Goal: Transaction & Acquisition: Purchase product/service

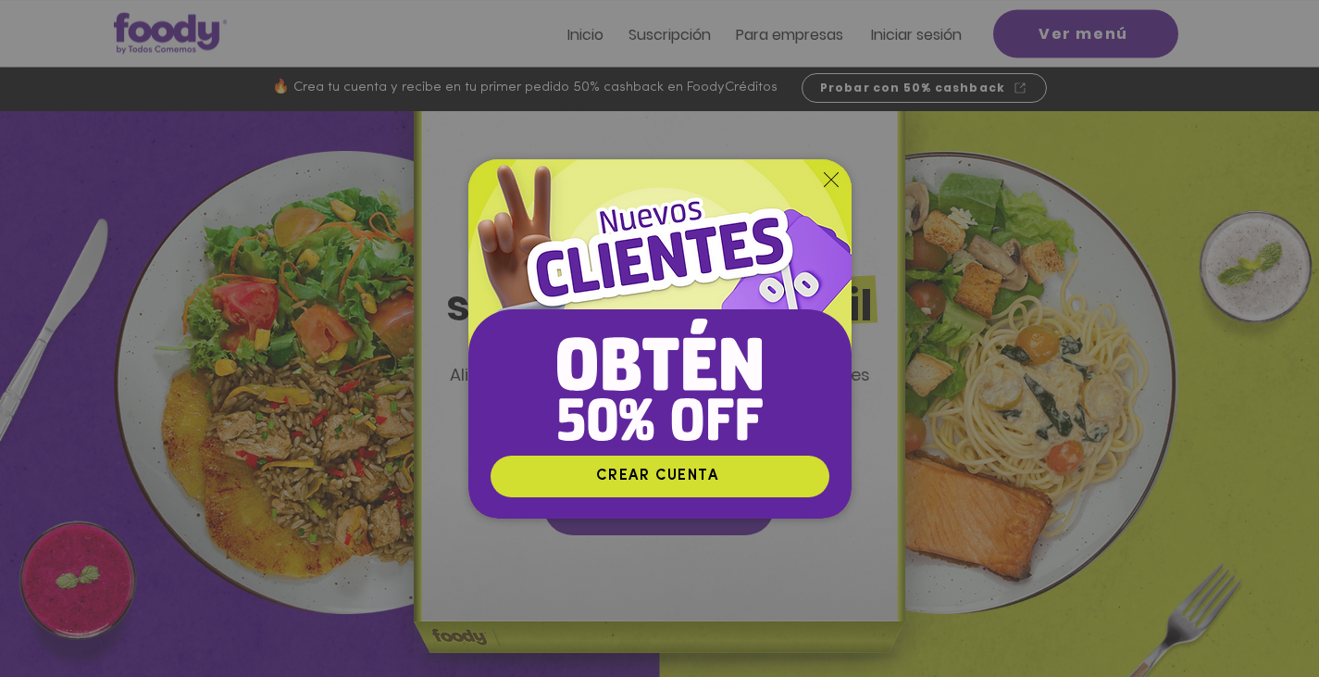
click at [832, 172] on icon "Volver al sitio" at bounding box center [831, 179] width 15 height 15
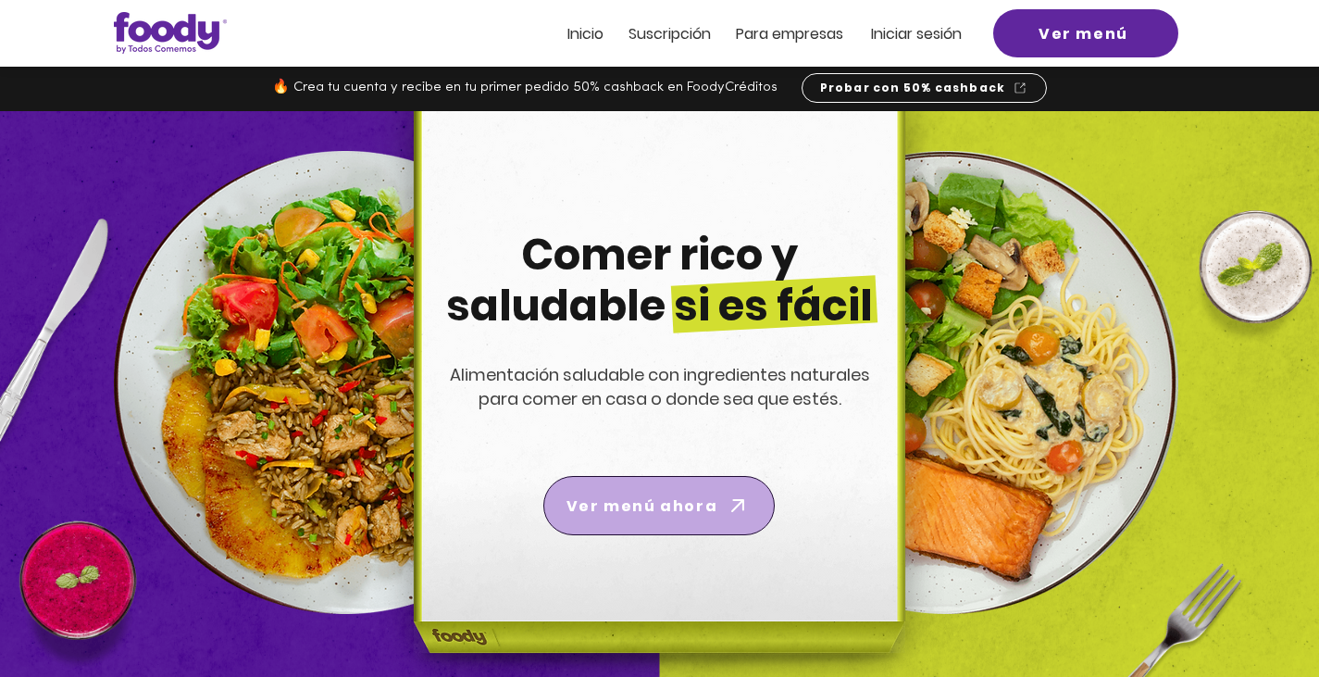
click at [639, 503] on span "Ver menú ahora" at bounding box center [641, 505] width 151 height 23
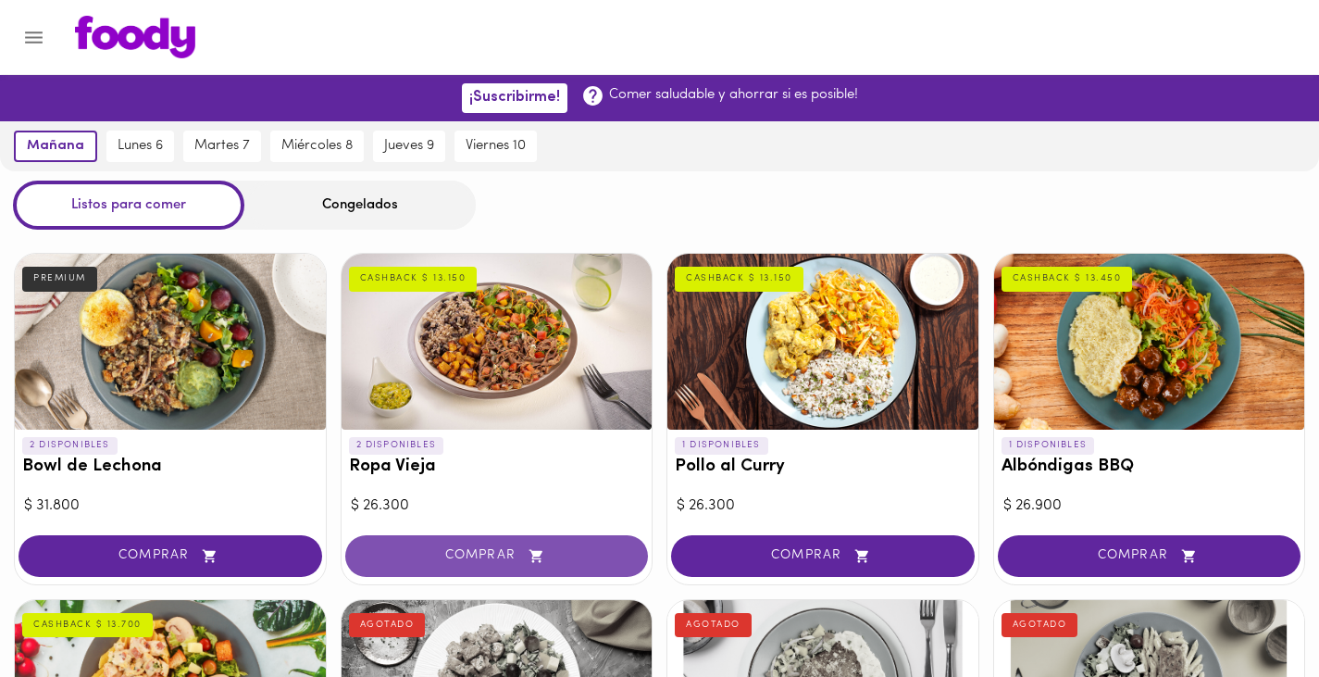
click at [485, 551] on span "COMPRAR" at bounding box center [496, 556] width 257 height 16
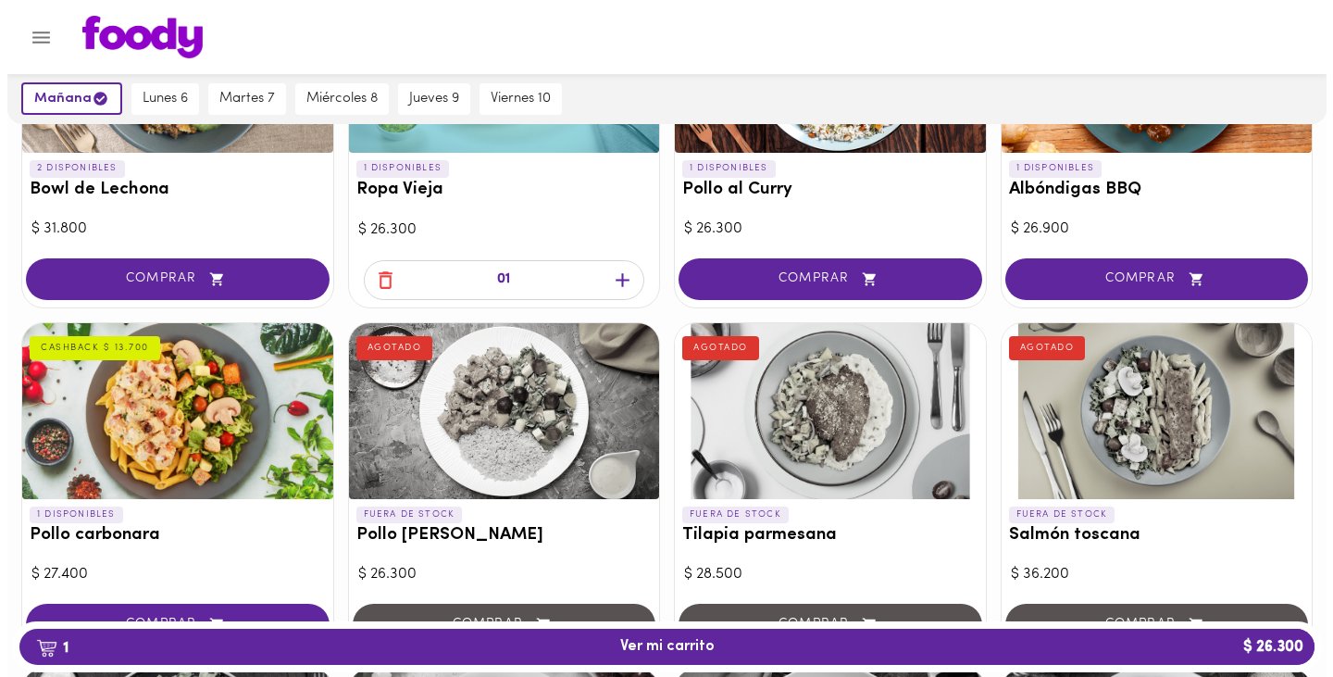
scroll to position [370, 0]
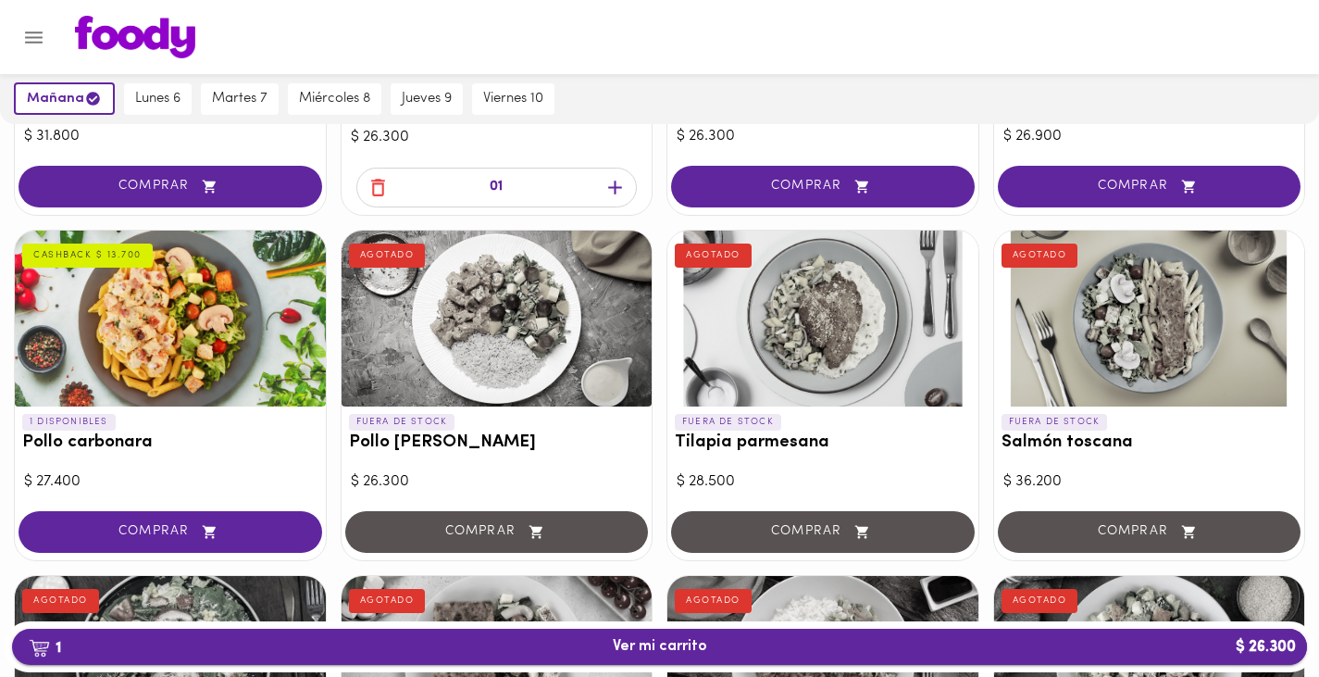
click at [679, 645] on span "1 Ver mi carrito $ 26.300" at bounding box center [660, 647] width 94 height 18
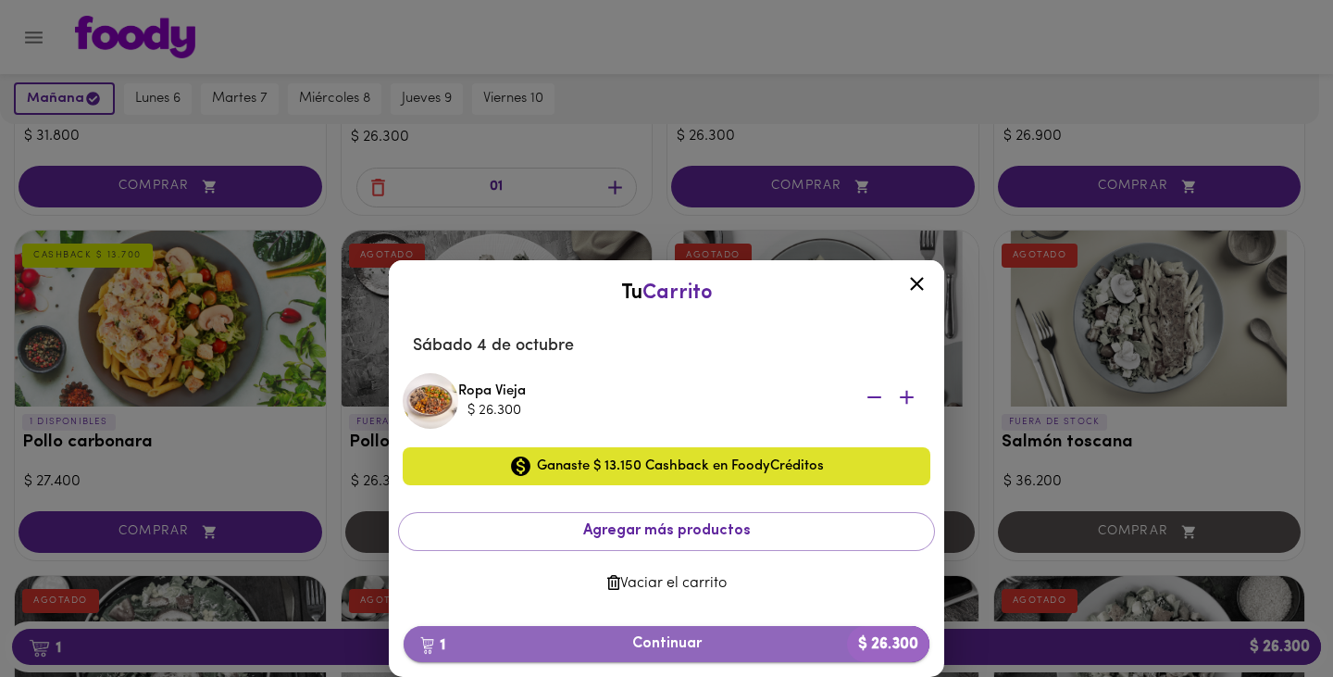
click at [705, 650] on span "1 Continuar $ 26.300" at bounding box center [666, 644] width 496 height 18
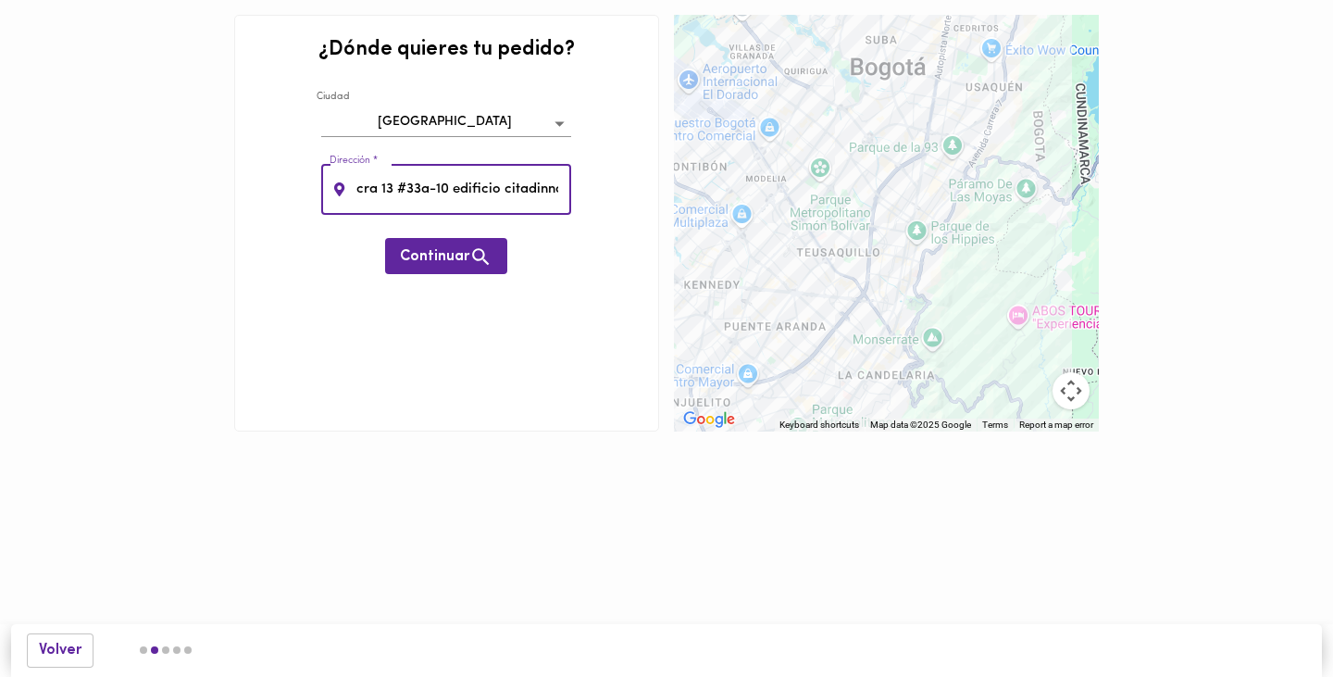
scroll to position [0, 3]
type input "cra 13 #33a-10 edificio citadinno"
click at [449, 265] on span "Continuar" at bounding box center [446, 256] width 93 height 23
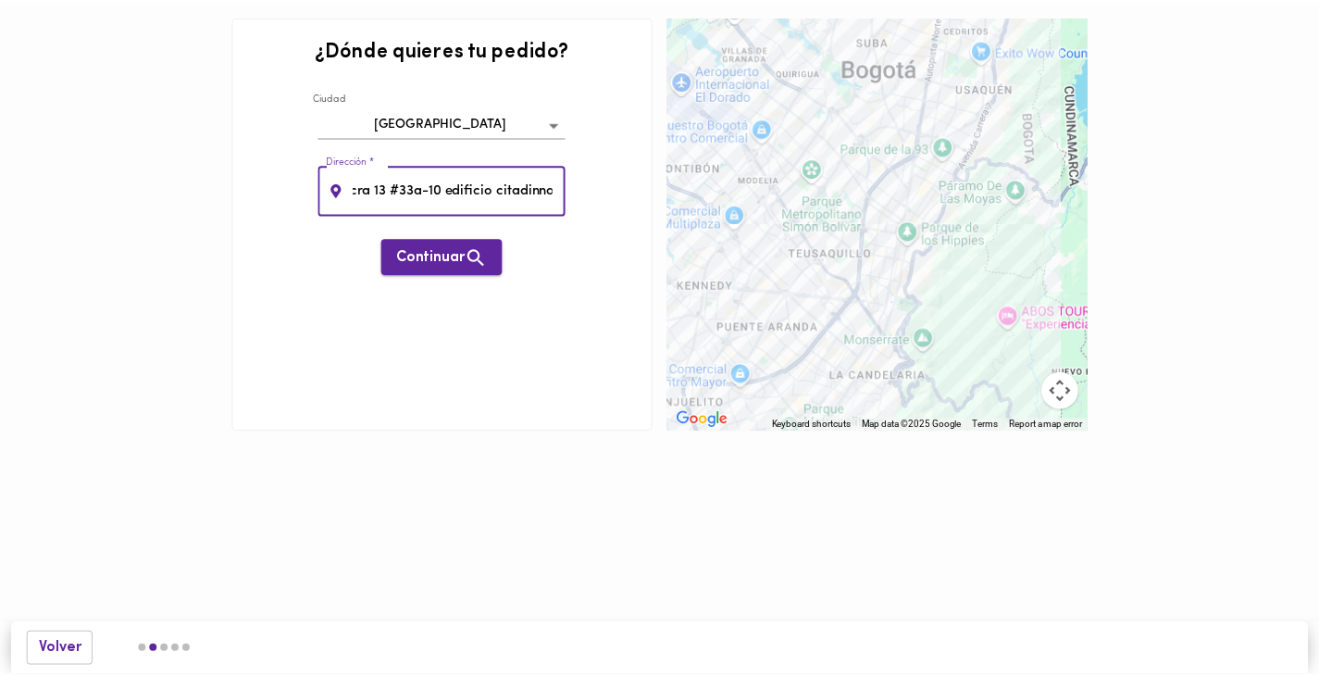
scroll to position [0, 0]
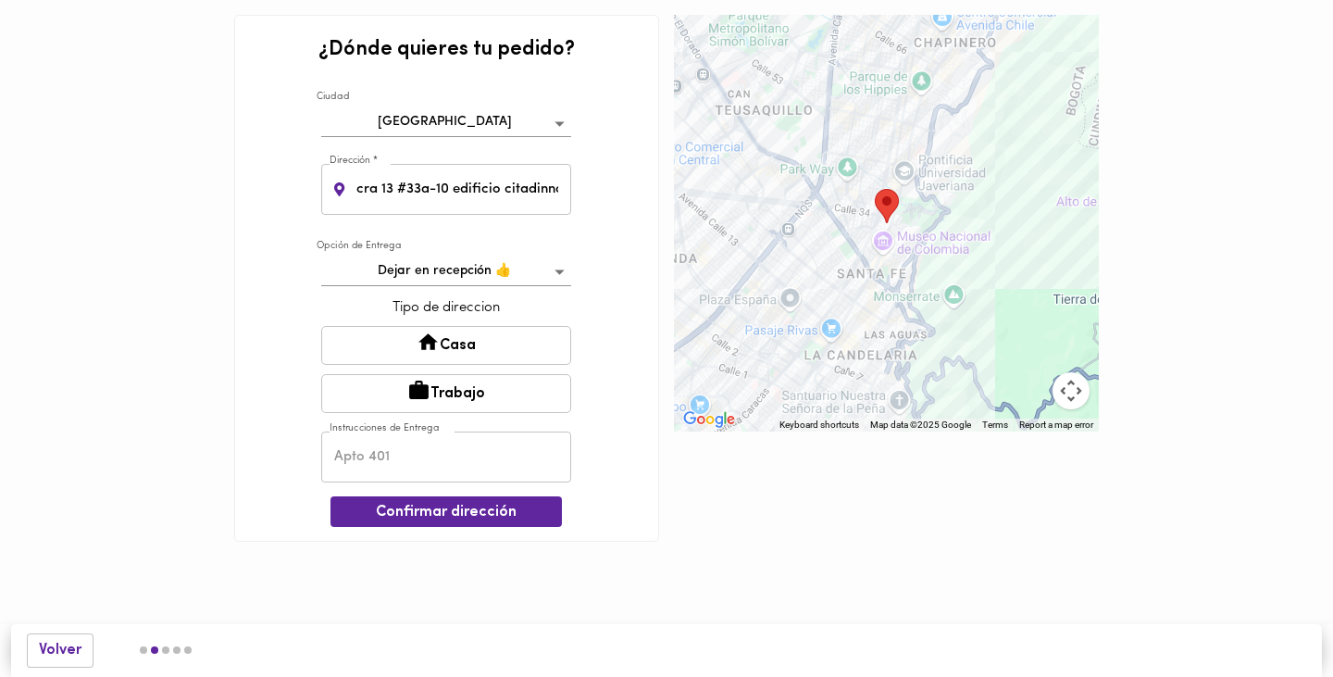
click at [553, 271] on body "¿Dónde quieres tu pedido? [GEOGRAPHIC_DATA] bogota Dirección * cra 13 #33a-10 e…" at bounding box center [666, 298] width 1333 height 597
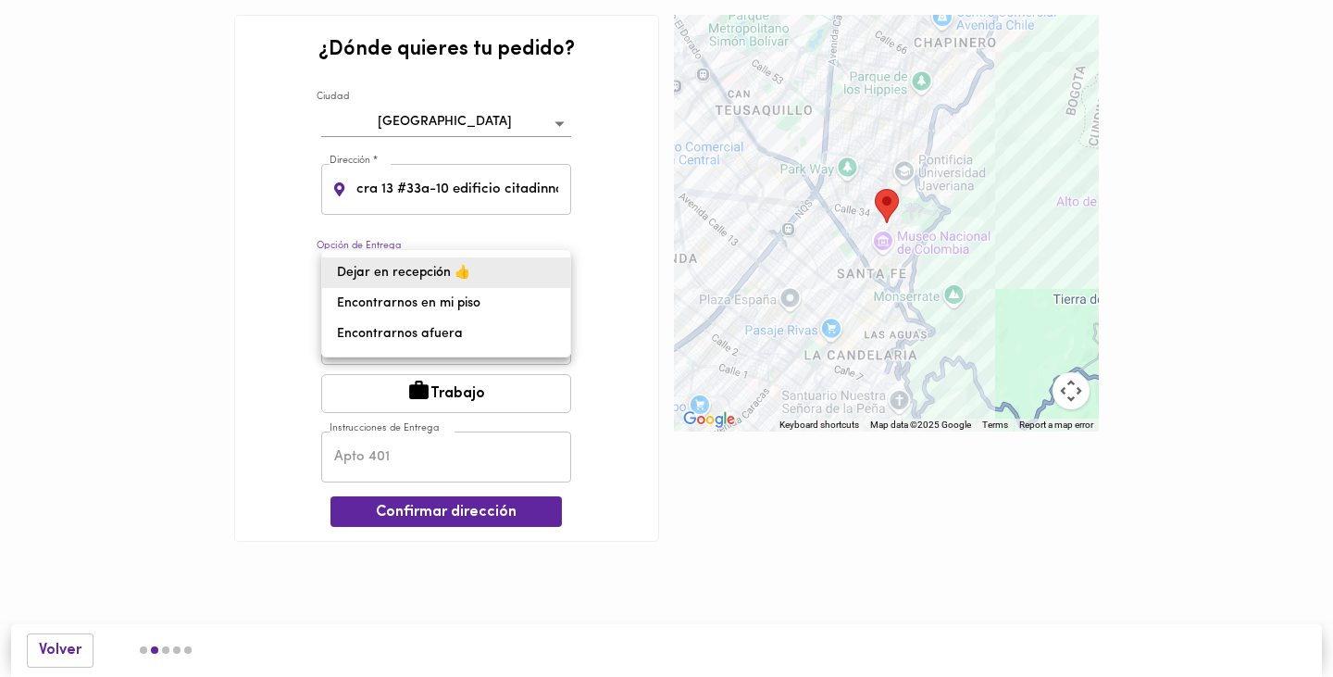
click at [450, 339] on li "Encontrarnos afuera" at bounding box center [446, 333] width 248 height 31
type input "meet-outside"
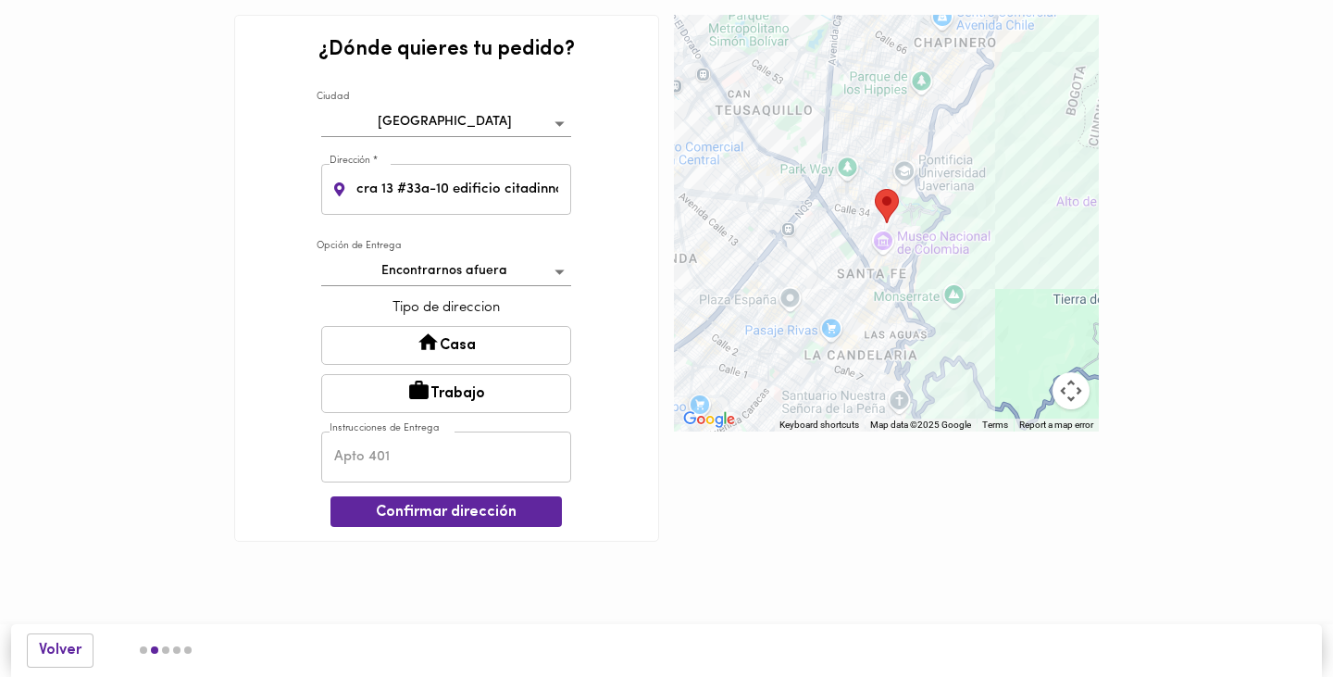
click at [444, 344] on button "Casa" at bounding box center [446, 345] width 250 height 39
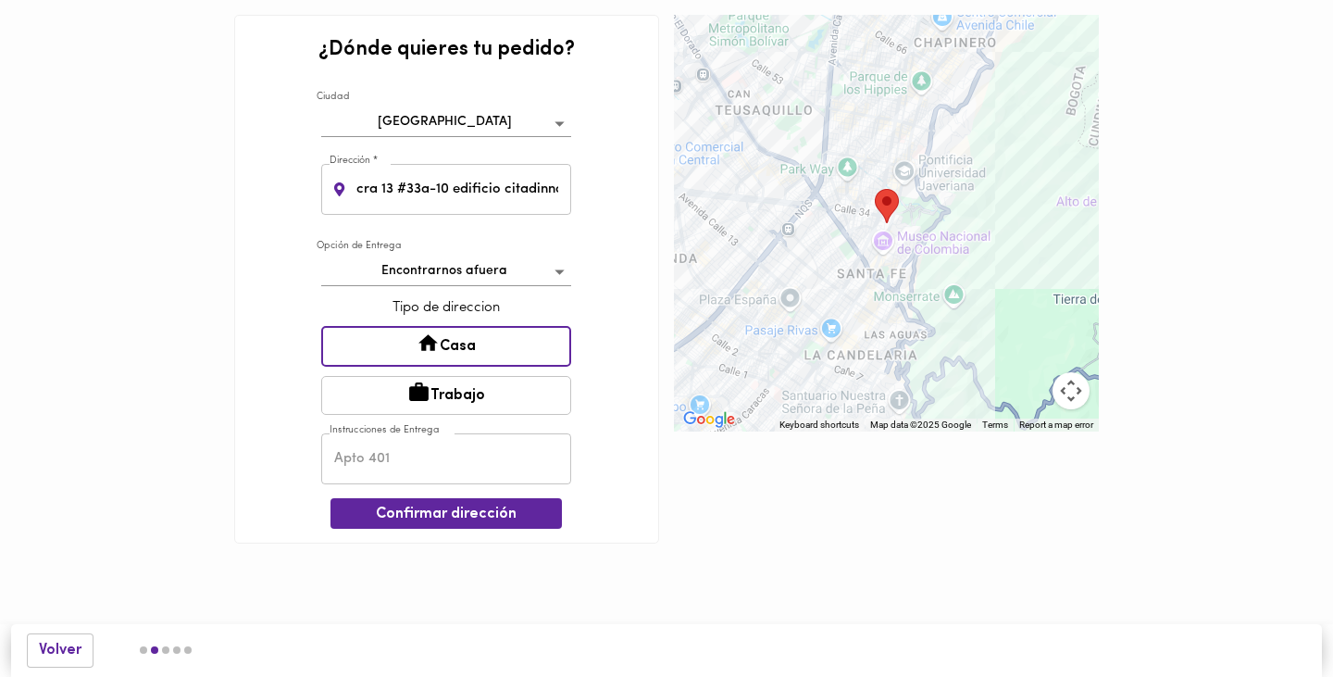
click at [430, 463] on input "text" at bounding box center [446, 458] width 250 height 51
type input "1912"
click at [628, 530] on div "¿Dónde quieres tu pedido? [GEOGRAPHIC_DATA] bogota Dirección * [STREET_ADDRESS]…" at bounding box center [446, 279] width 425 height 528
click at [470, 515] on span "Confirmar dirección" at bounding box center [446, 514] width 202 height 18
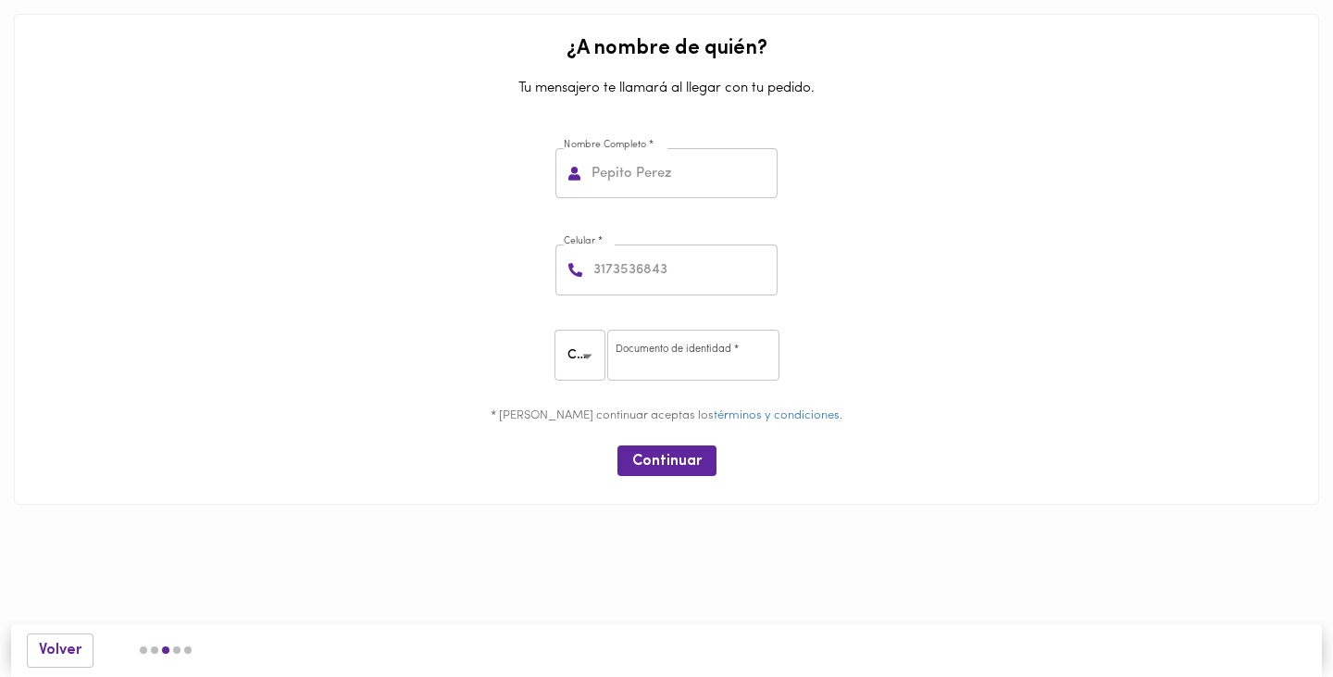
click at [695, 173] on input "text" at bounding box center [683, 173] width 190 height 51
type input "[PERSON_NAME]"
type input "3146787123"
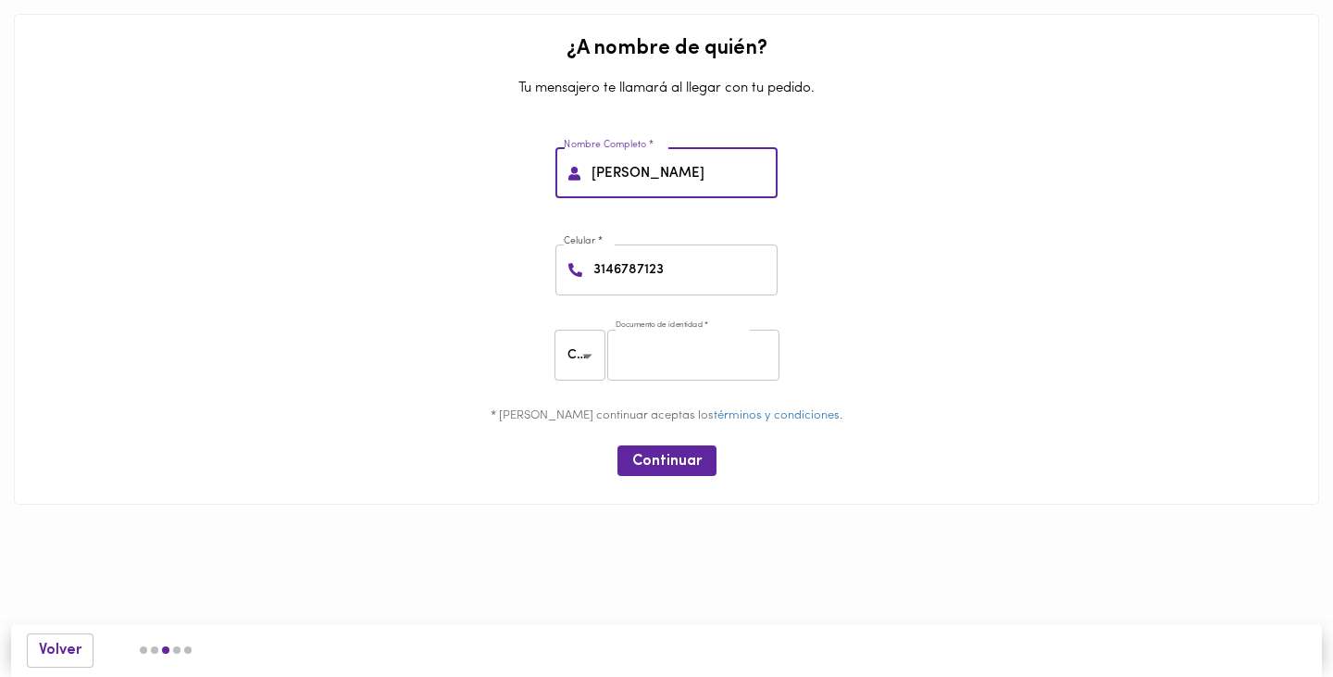
type input "1061707972"
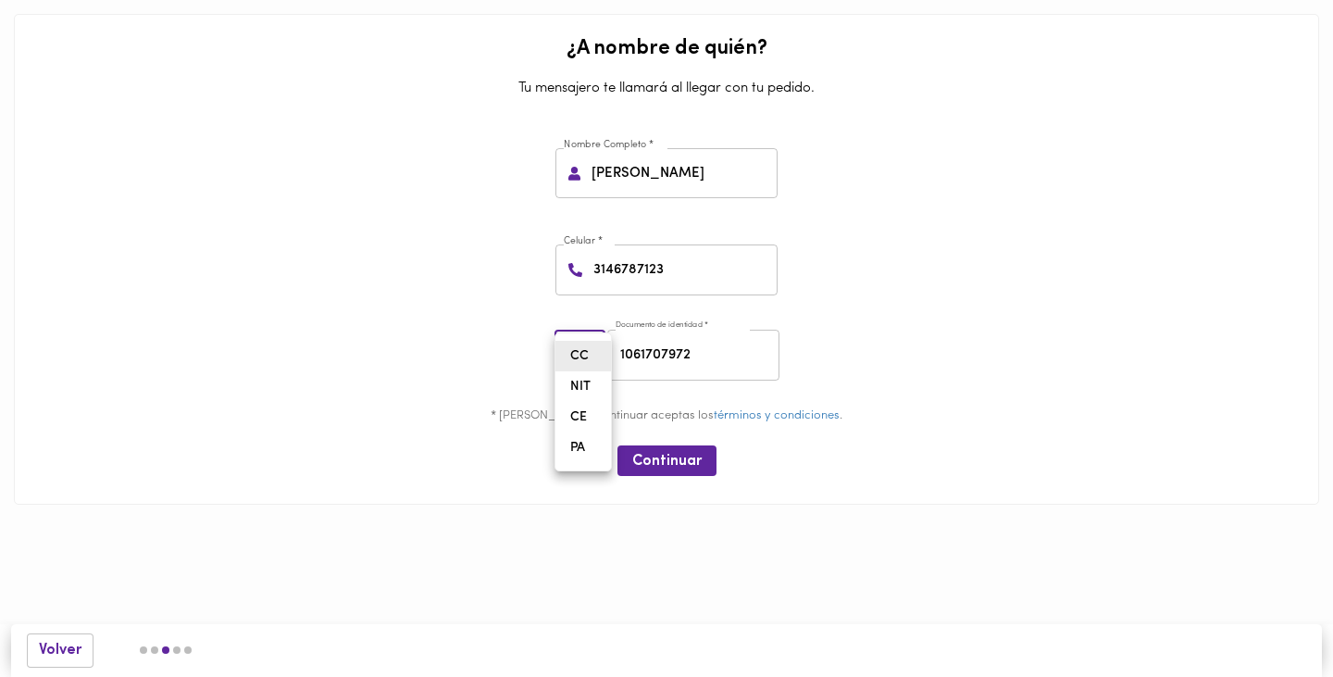
click at [584, 369] on body "¿A nombre de quién? Tu mensajero te llamará al llegar con tu pedido. Nombre Com…" at bounding box center [666, 280] width 1333 height 560
click at [584, 369] on li "CC" at bounding box center [583, 356] width 56 height 31
click at [687, 458] on span "Continuar" at bounding box center [666, 462] width 69 height 18
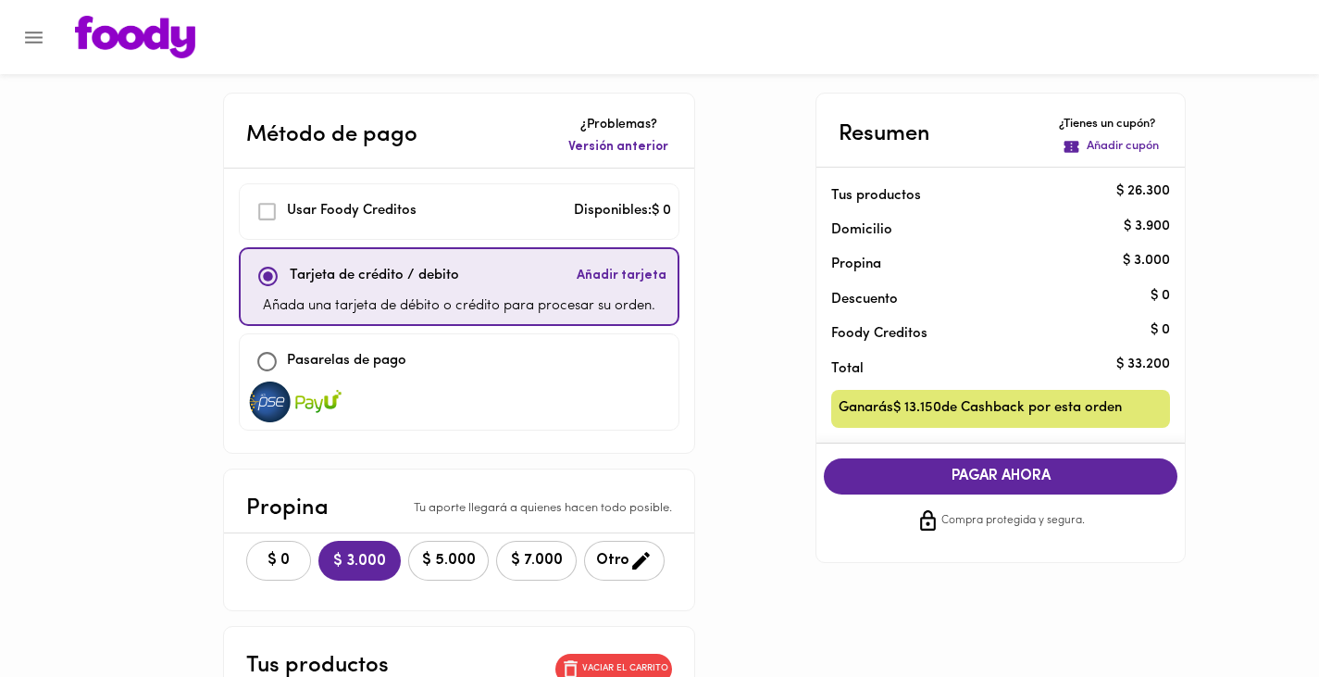
click at [286, 557] on span "$ 0" at bounding box center [278, 561] width 41 height 18
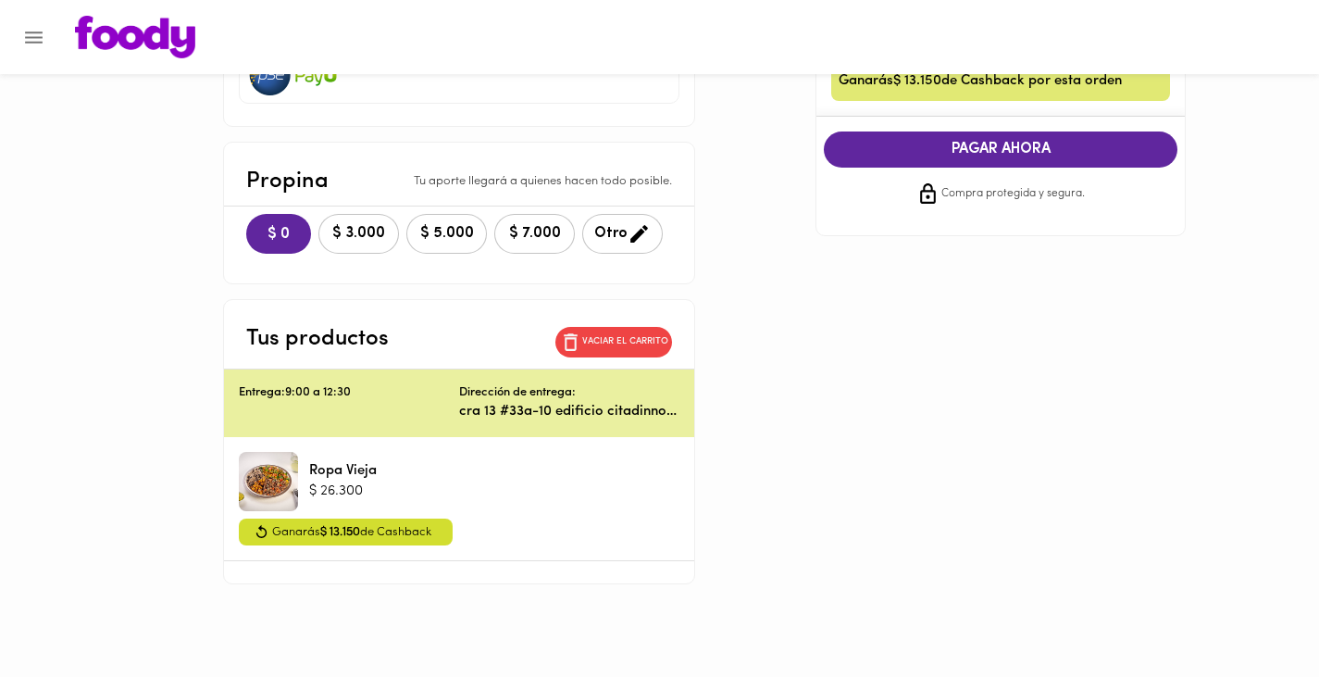
scroll to position [254, 0]
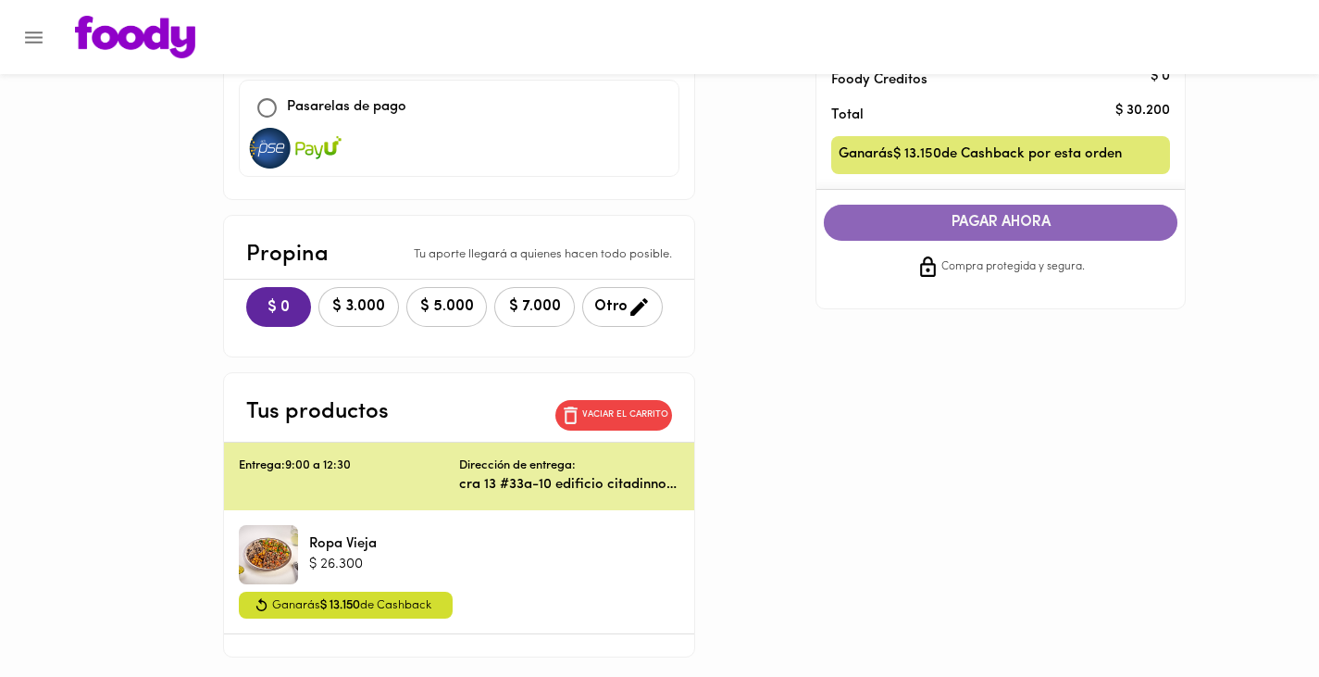
click at [1046, 219] on span "PAGAR AHORA" at bounding box center [1000, 223] width 317 height 18
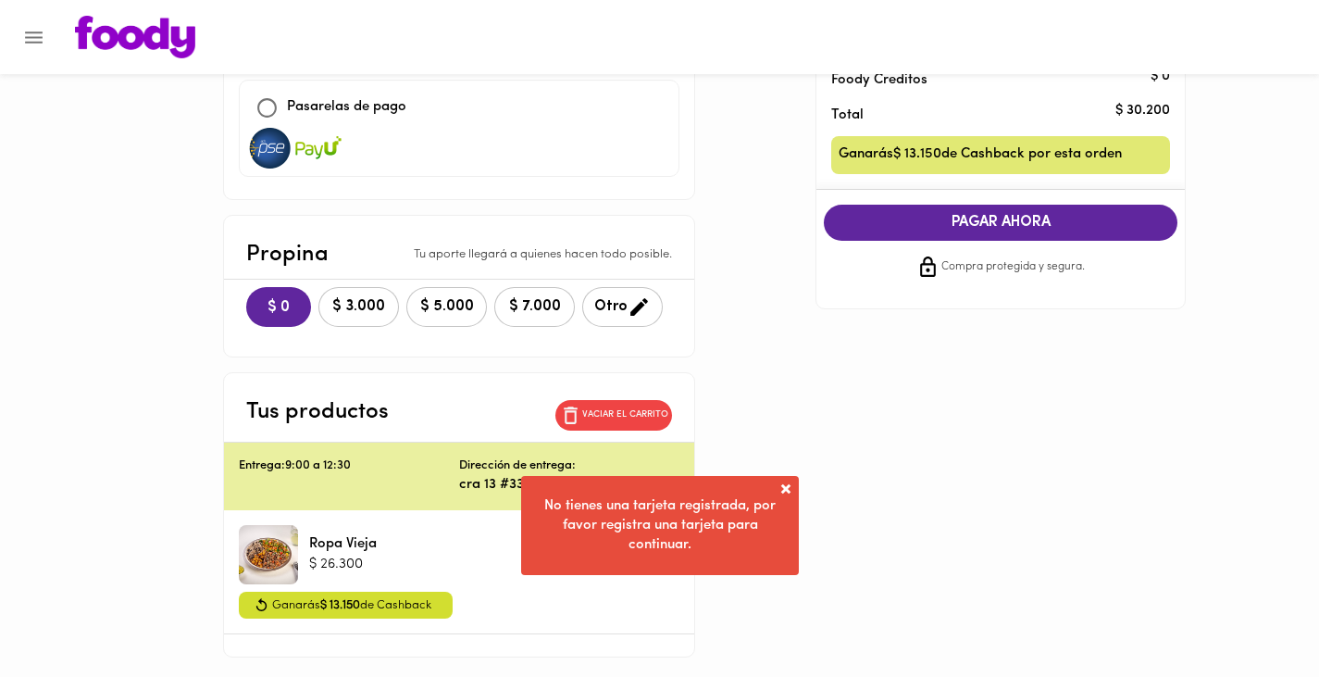
click at [848, 395] on div "Método de pago ¿Problemas? Versión anterior Usar [PERSON_NAME] Creditos Disponi…" at bounding box center [659, 248] width 1083 height 818
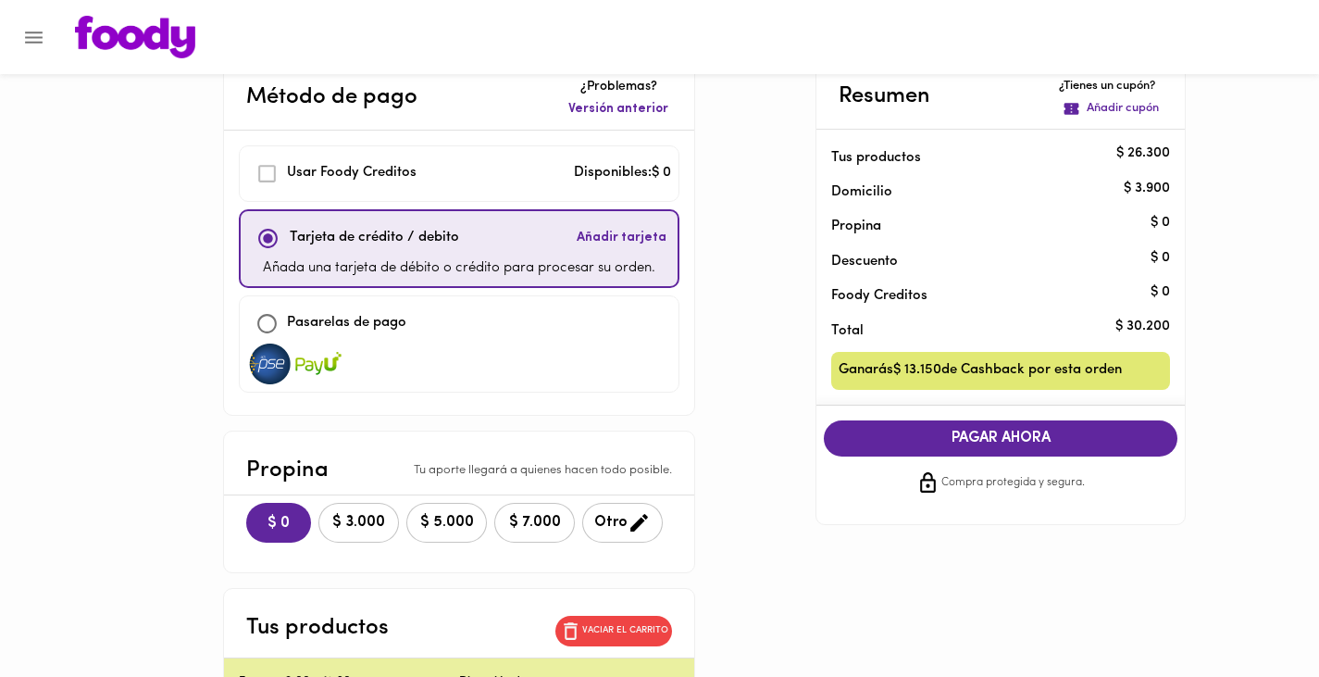
scroll to position [0, 0]
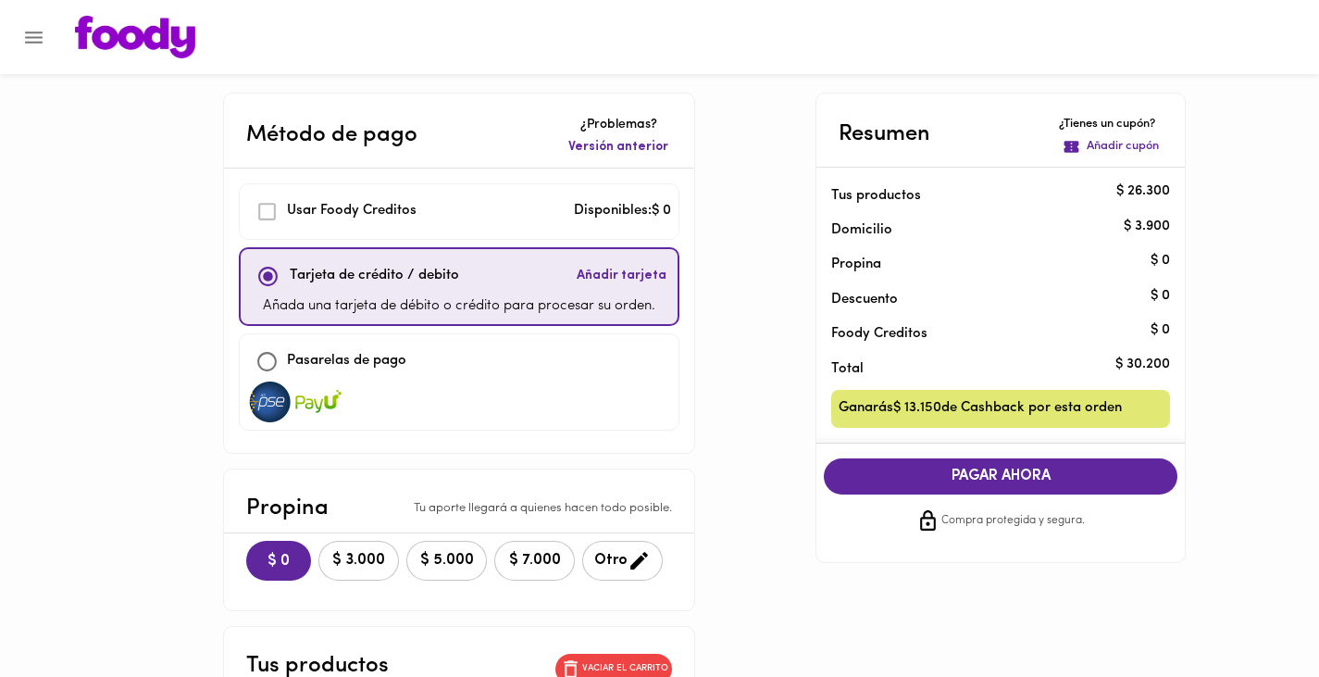
click at [265, 362] on input "checkbox" at bounding box center [267, 362] width 40 height 40
checkbox input "true"
checkbox input "false"
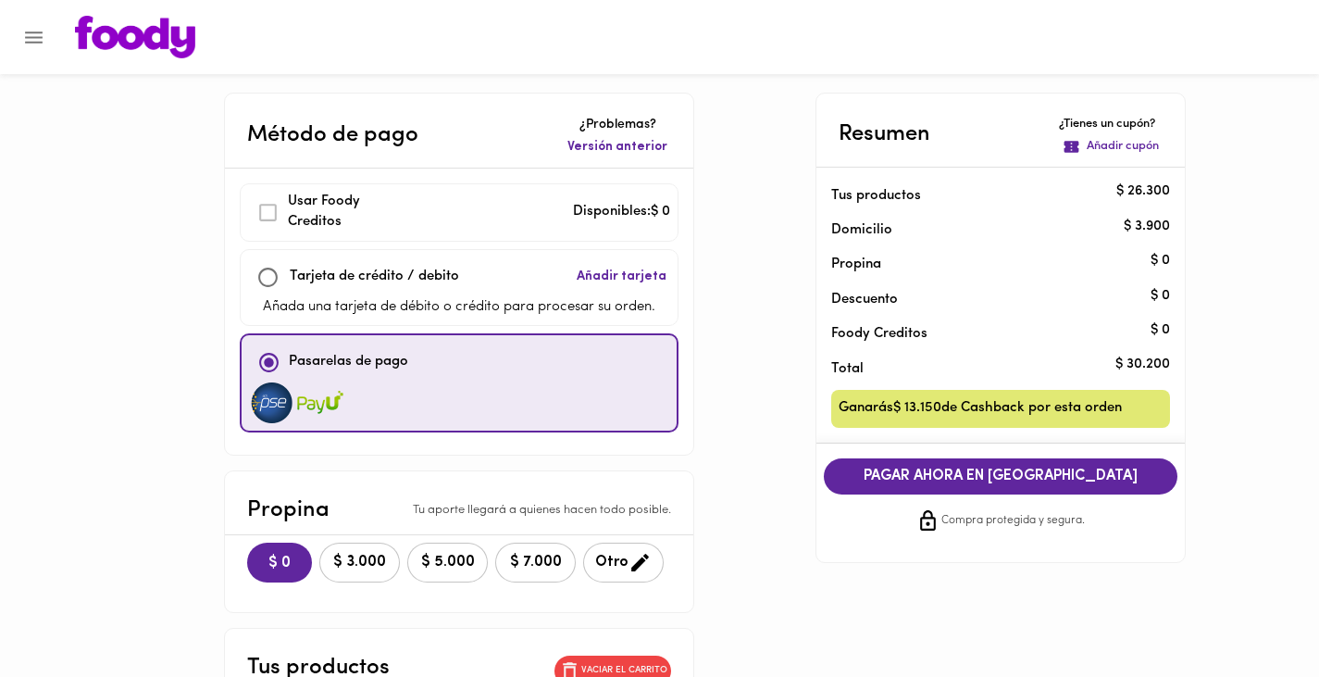
click at [138, 189] on div "Método de pago ¿Problemas? Versión anterior Usar [PERSON_NAME] Creditos Disponi…" at bounding box center [659, 503] width 1083 height 820
click at [1033, 476] on span "PAGAR AHORA EN [GEOGRAPHIC_DATA]" at bounding box center [1000, 476] width 317 height 18
